Goal: Find specific page/section: Find specific page/section

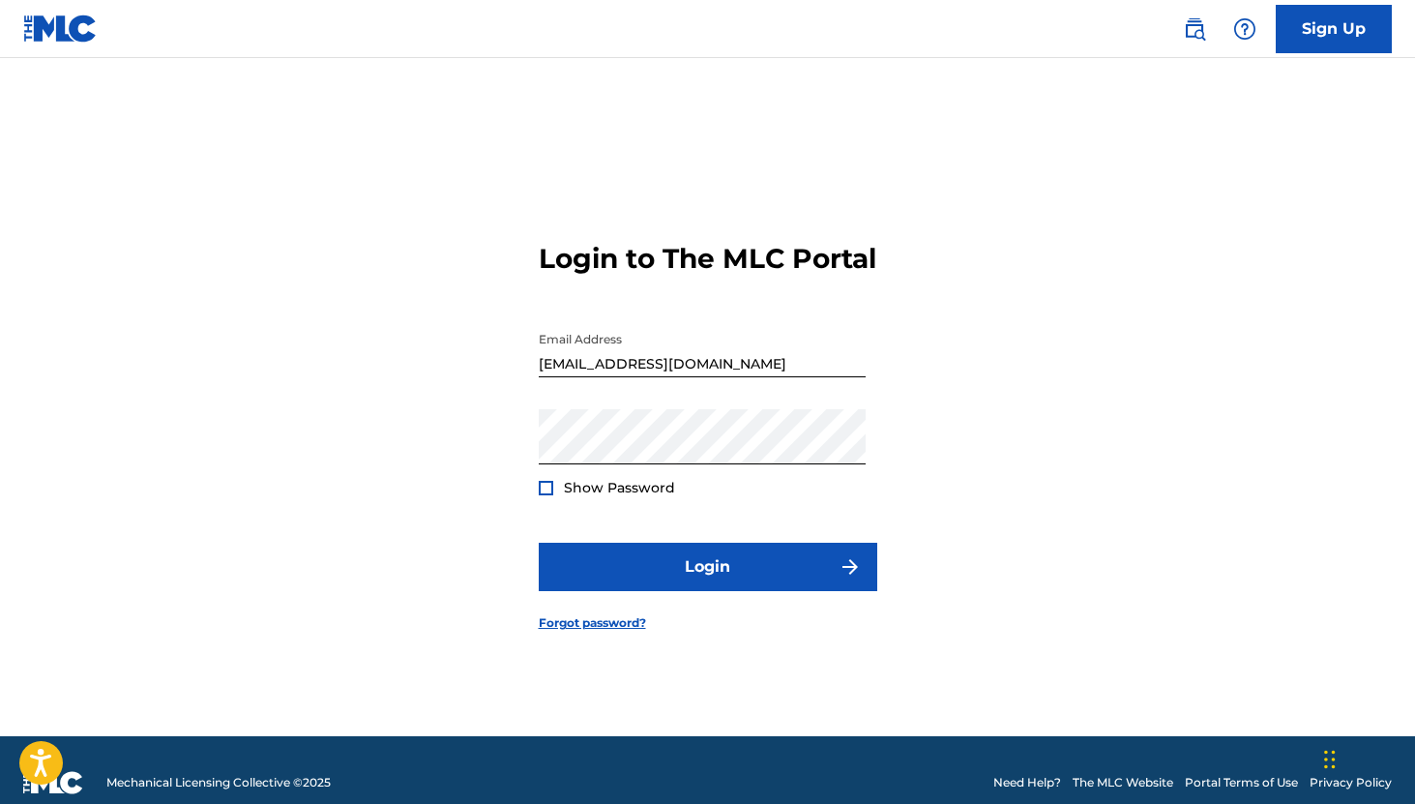
click at [638, 551] on form "Login to The MLC Portal Email Address [EMAIL_ADDRESS][DOMAIN_NAME] Password Sho…" at bounding box center [708, 420] width 338 height 629
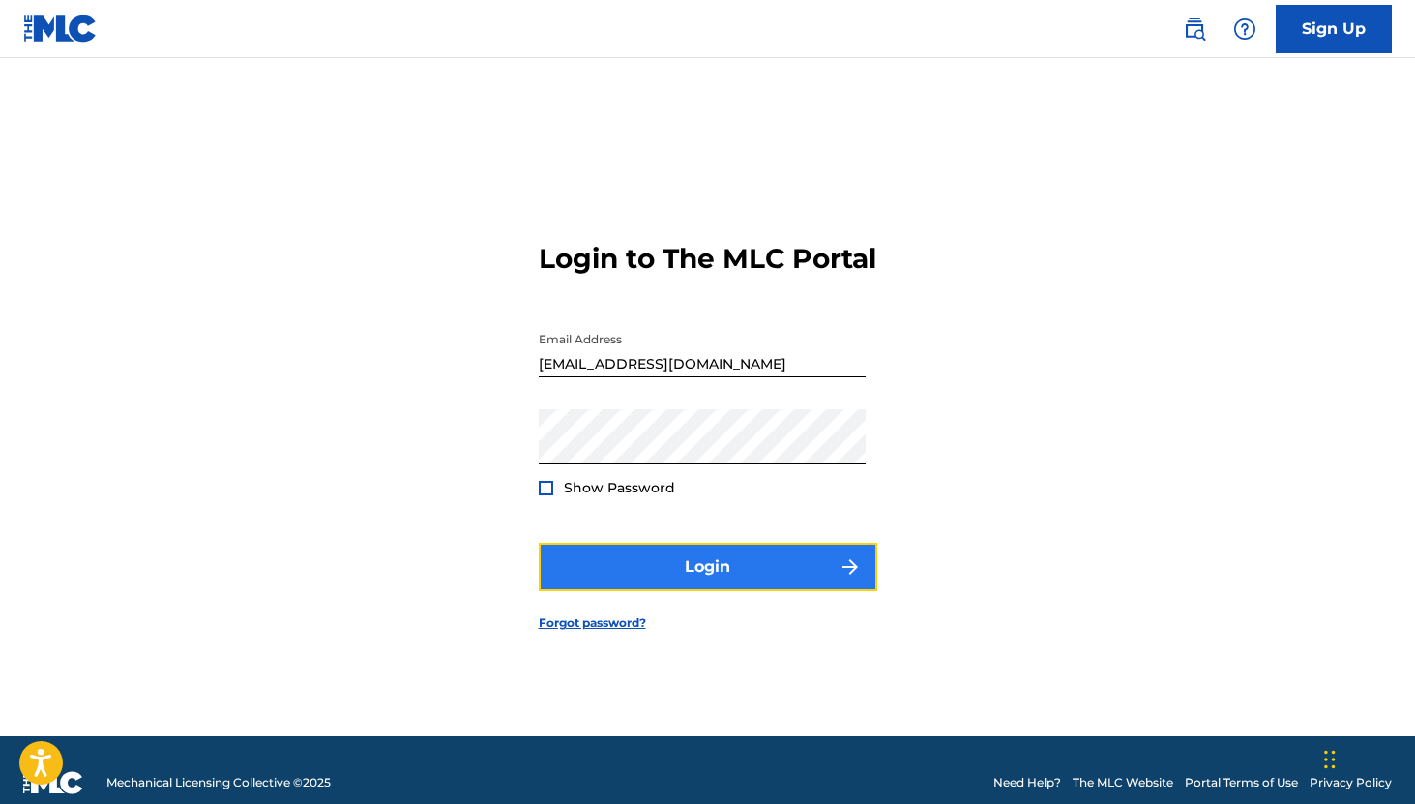
click at [635, 571] on button "Login" at bounding box center [708, 566] width 338 height 48
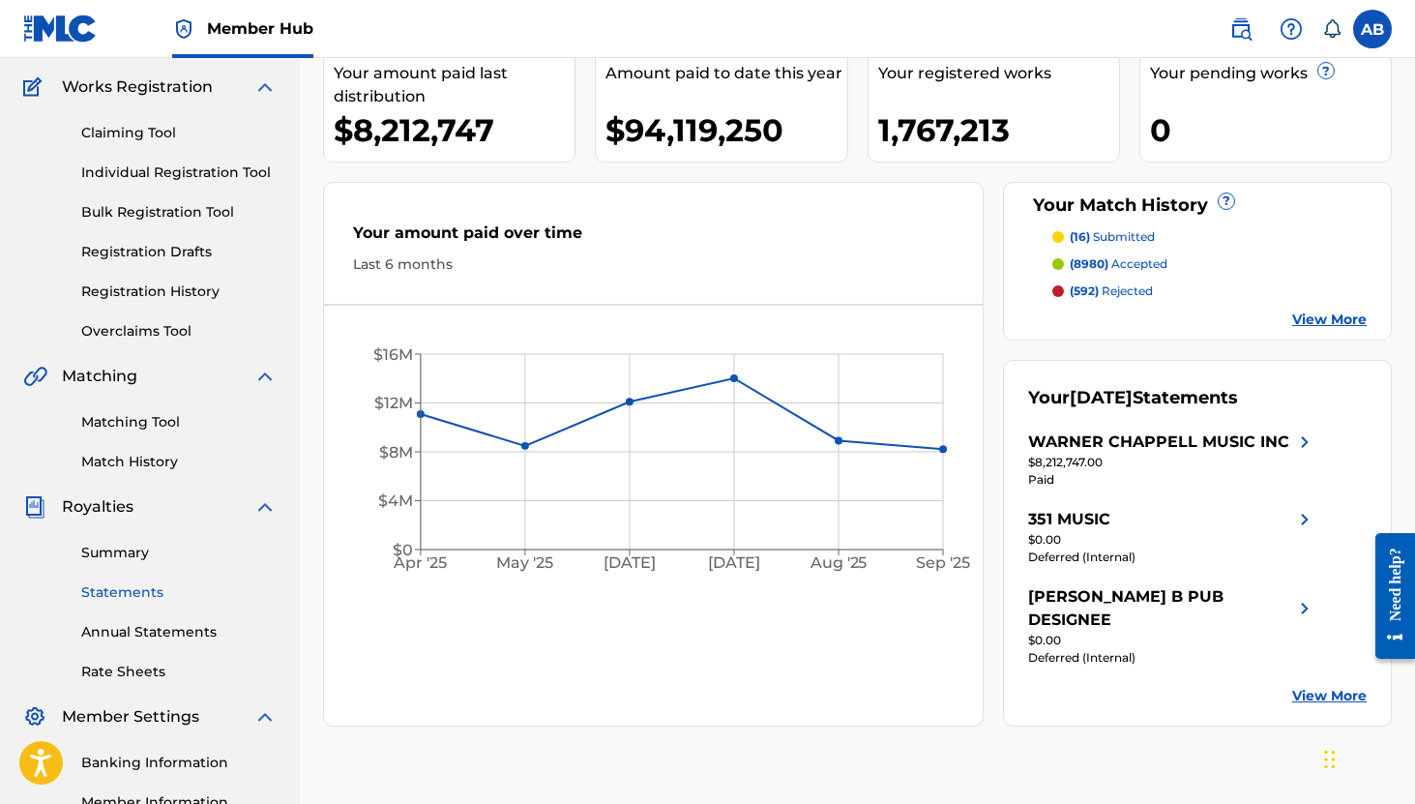
scroll to position [154, 0]
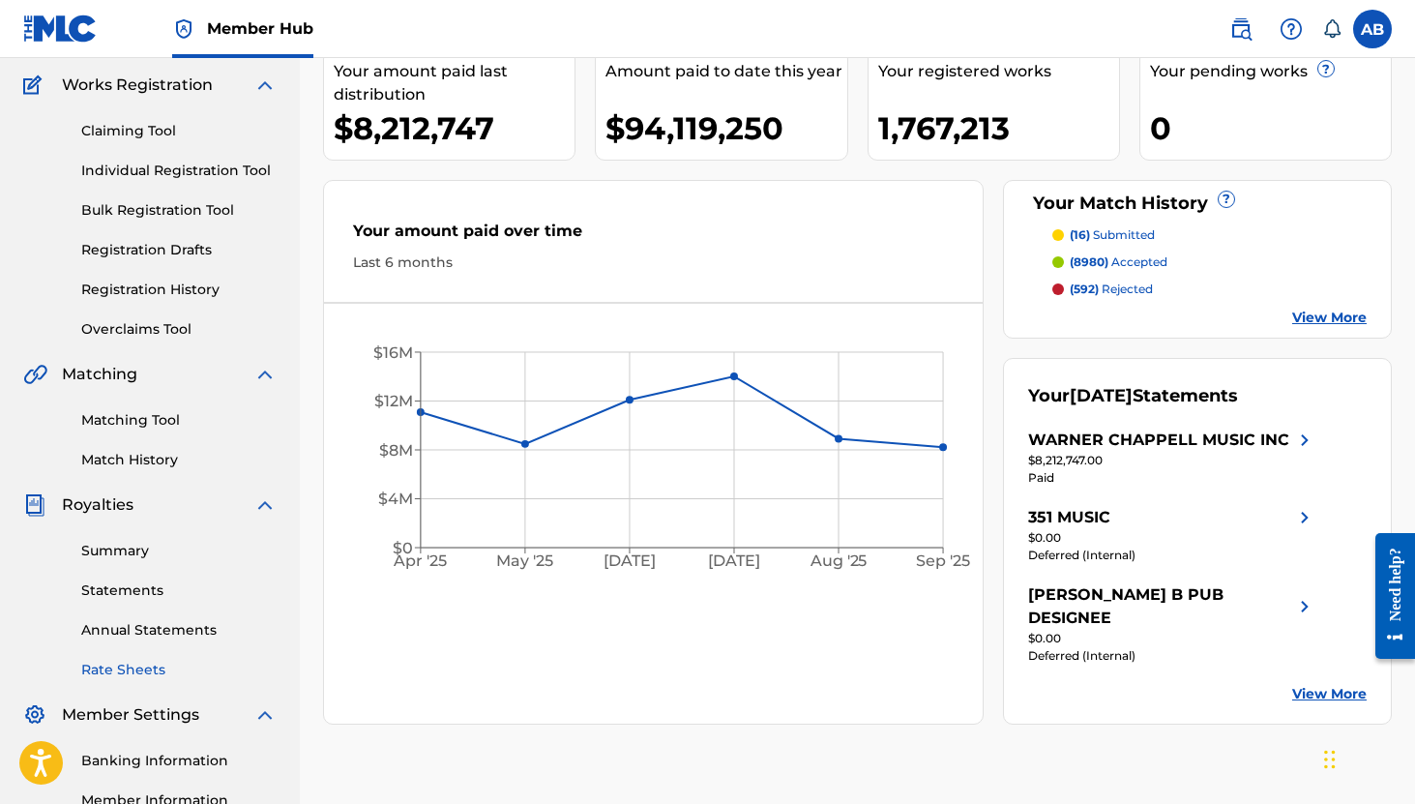
click at [147, 667] on link "Rate Sheets" at bounding box center [178, 669] width 195 height 20
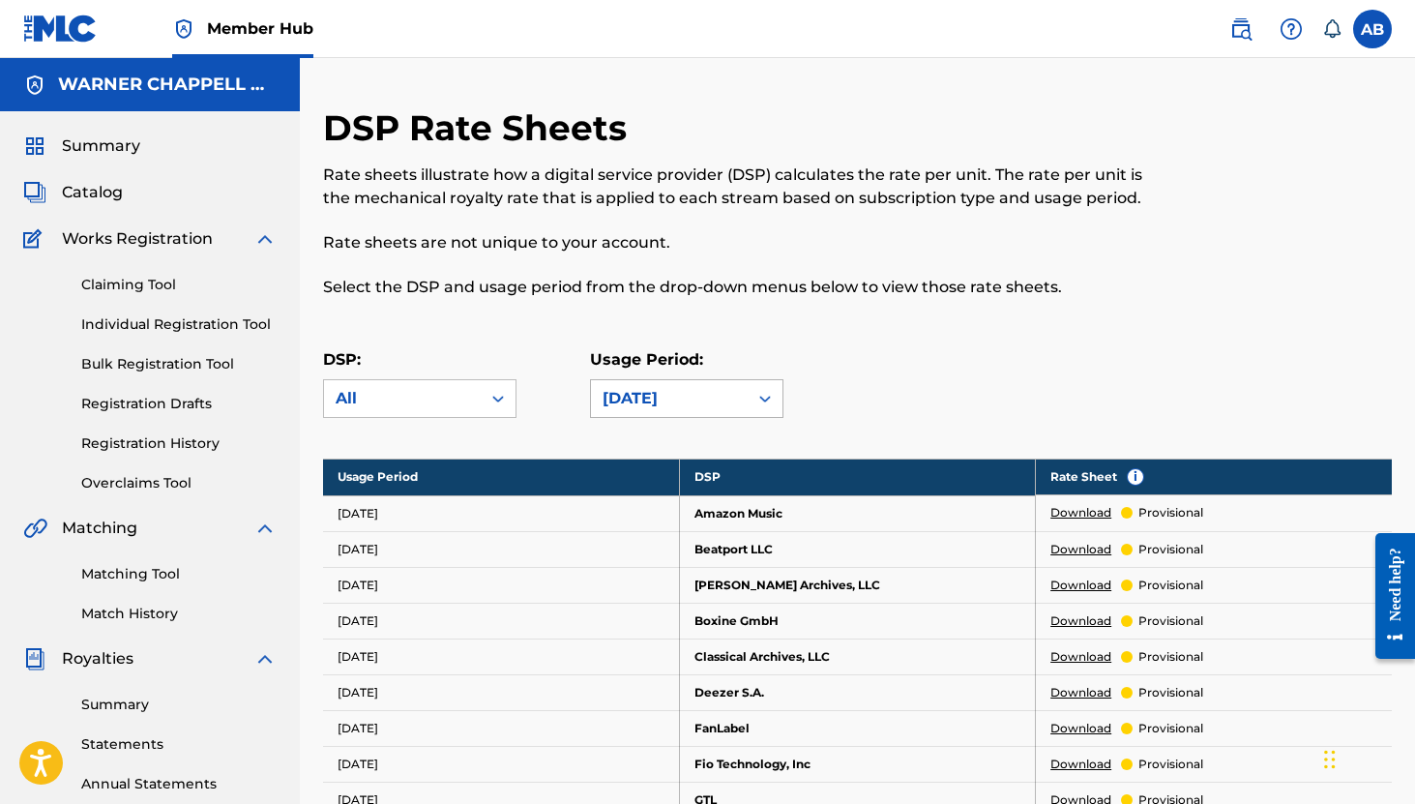
click at [658, 399] on div "[DATE]" at bounding box center [668, 398] width 133 height 23
